Goal: Task Accomplishment & Management: Complete application form

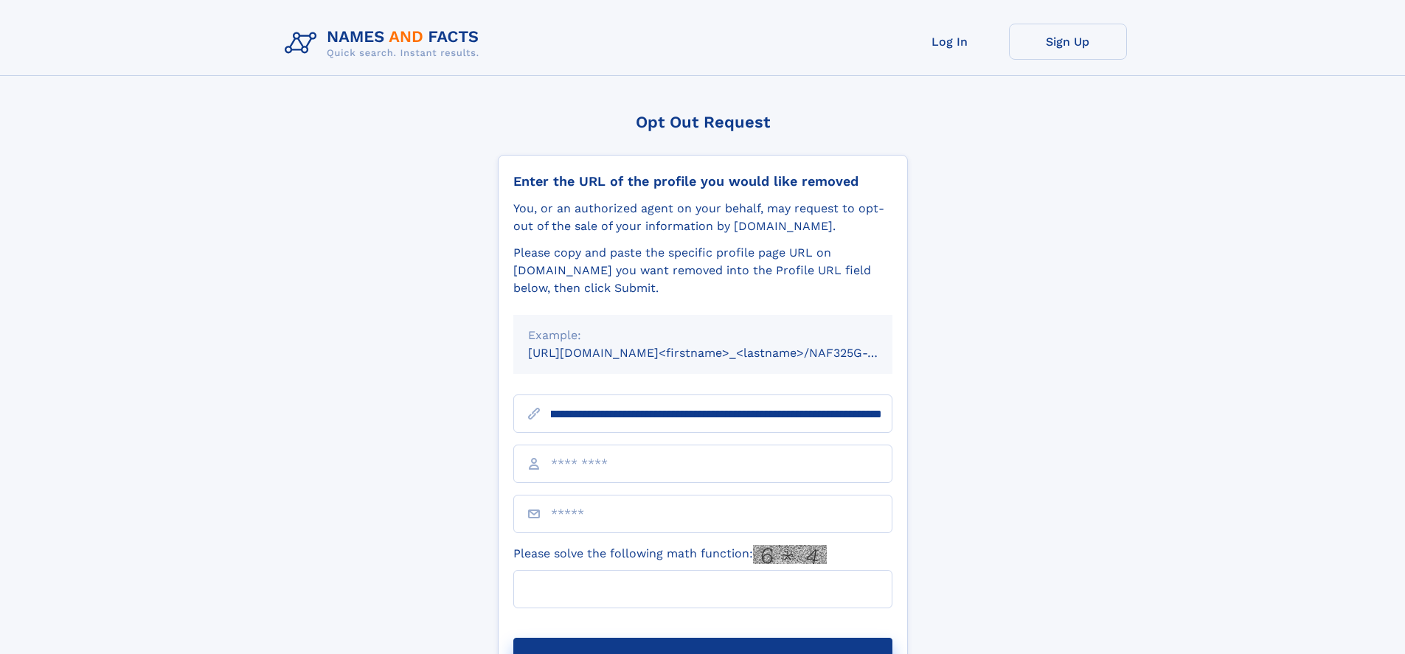
scroll to position [0, 154]
type input "**********"
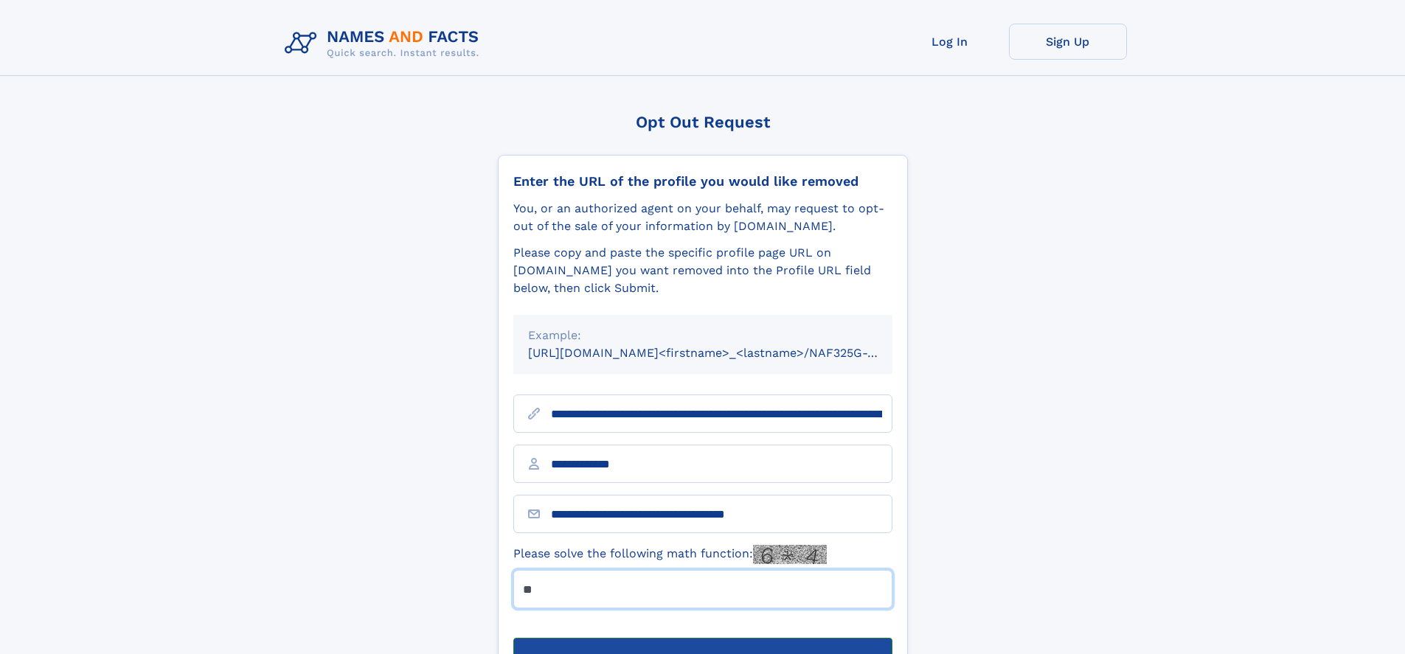
type input "**"
click at [702, 638] on button "Submit Opt Out Request" at bounding box center [703, 661] width 379 height 47
